Goal: Information Seeking & Learning: Learn about a topic

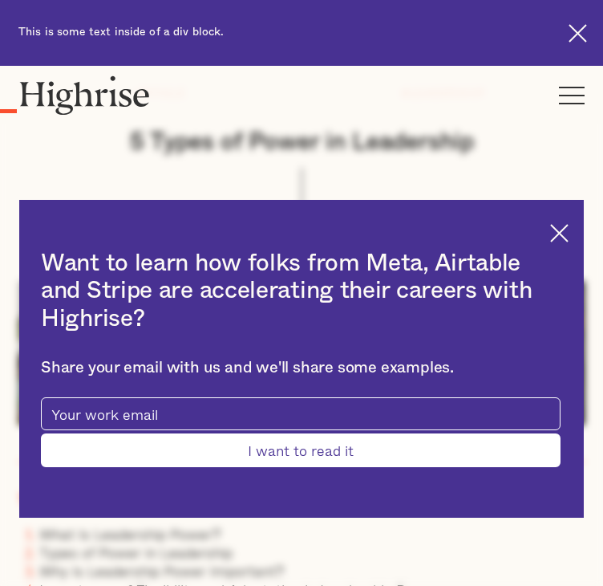
scroll to position [712, 0]
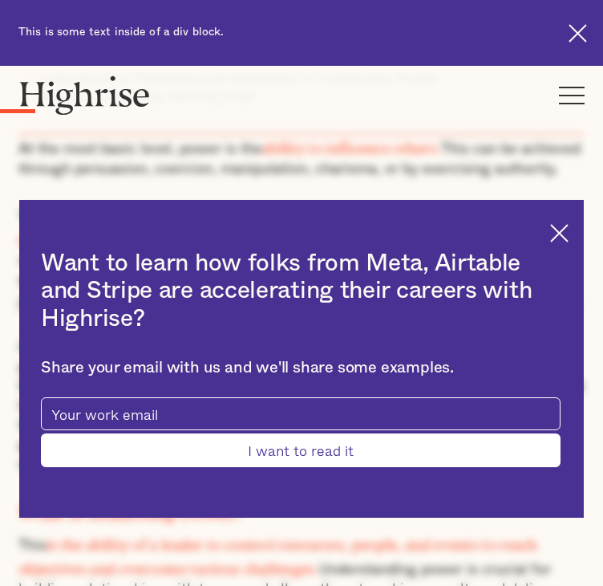
click at [433, 433] on input "I want to read it" at bounding box center [301, 450] width 520 height 34
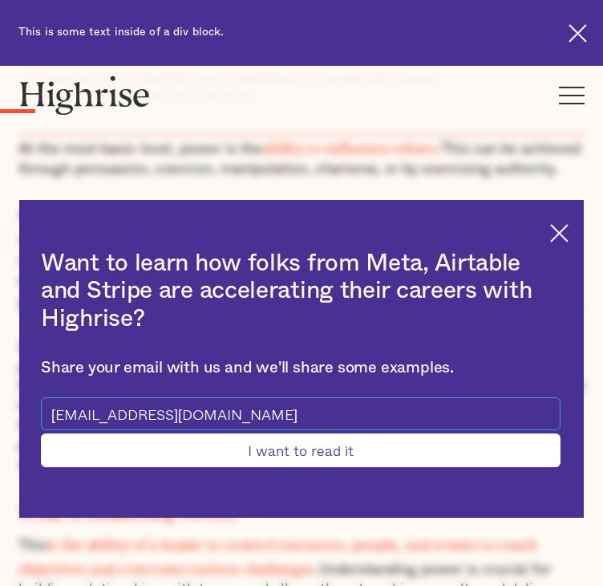
type input "[EMAIL_ADDRESS][DOMAIN_NAME]"
click at [41, 433] on input "I want to read it" at bounding box center [301, 450] width 520 height 34
type input "Please wait..."
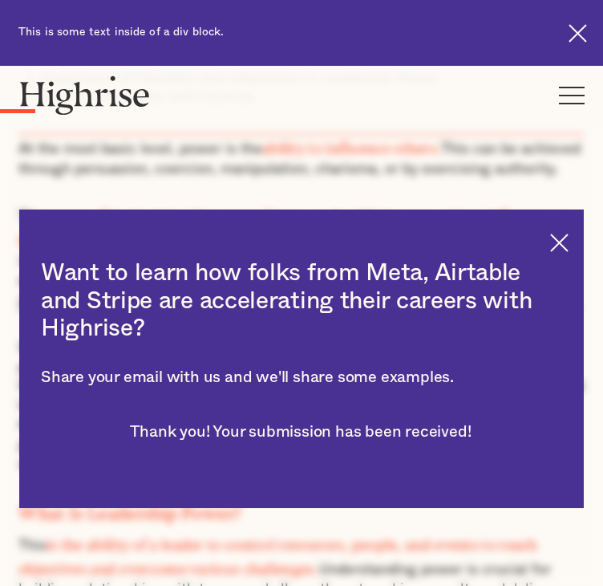
click at [550, 233] on img at bounding box center [559, 242] width 18 height 18
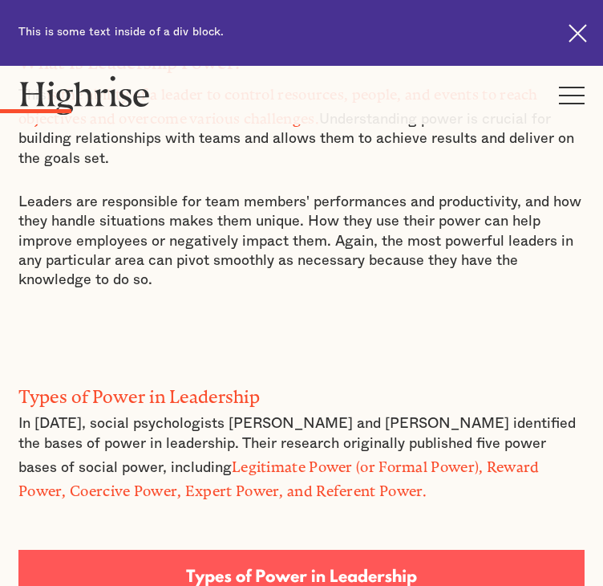
scroll to position [1106, 0]
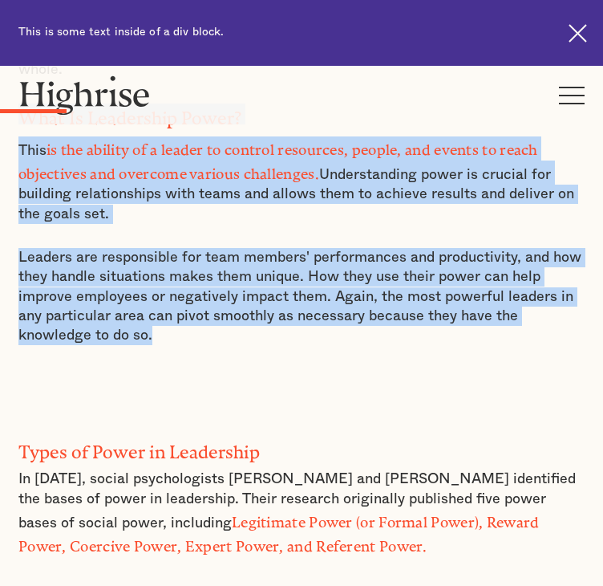
drag, startPoint x: 29, startPoint y: 229, endPoint x: 222, endPoint y: 442, distance: 287.9
click at [222, 413] on div "At the most basic level, power is the ability to influence others. This can be …" at bounding box center [301, 76] width 566 height 673
drag, startPoint x: 30, startPoint y: 253, endPoint x: 224, endPoint y: 451, distance: 277.4
click at [224, 413] on div "At the most basic level, power is the ability to influence others. This can be …" at bounding box center [301, 76] width 566 height 673
click at [224, 345] on p "Leaders are responsible for team members' performances and productivity, and ho…" at bounding box center [301, 296] width 566 height 97
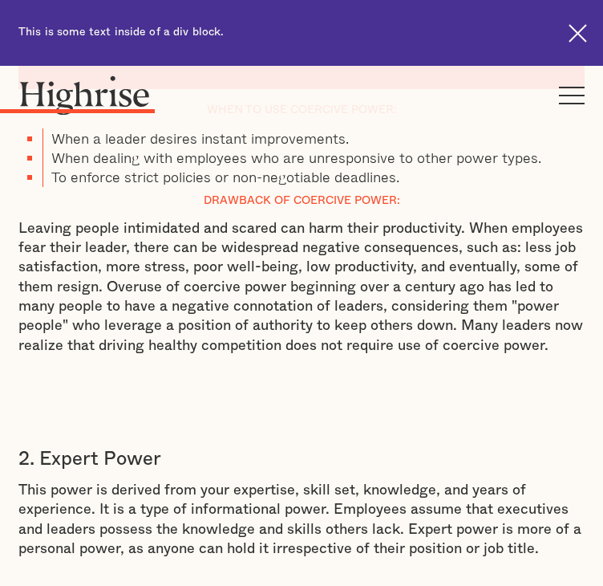
scroll to position [2466, 0]
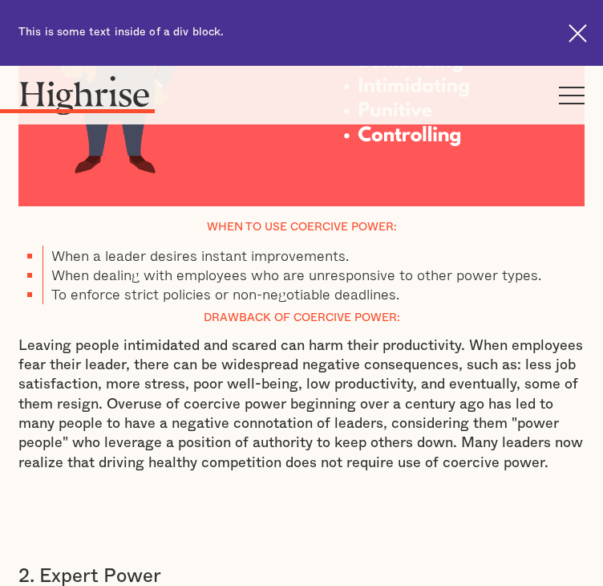
click at [243, 22] on div "This is some text inside of a div block. Learn More" at bounding box center [301, 33] width 603 height 66
